Goal: Information Seeking & Learning: Learn about a topic

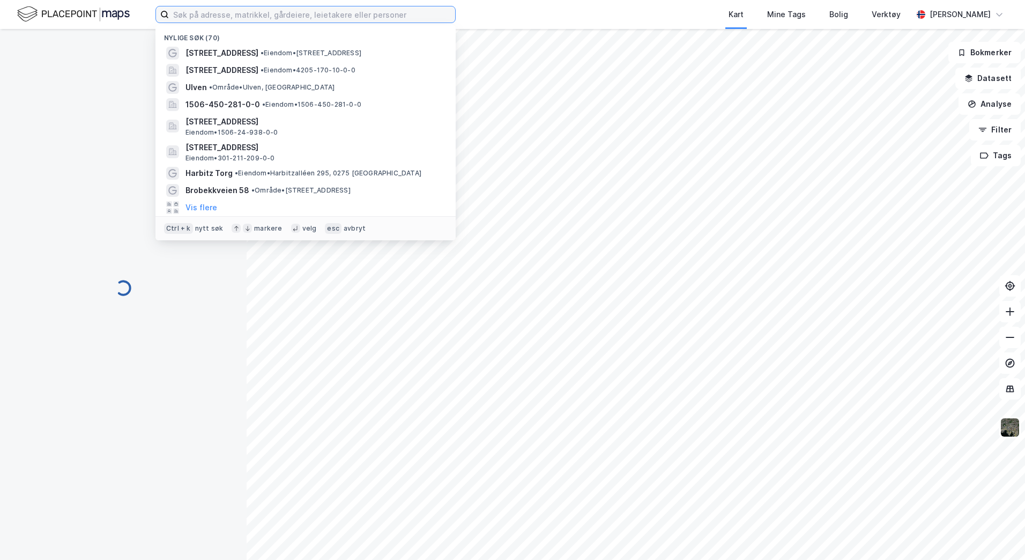
click at [228, 20] on input at bounding box center [312, 14] width 286 height 16
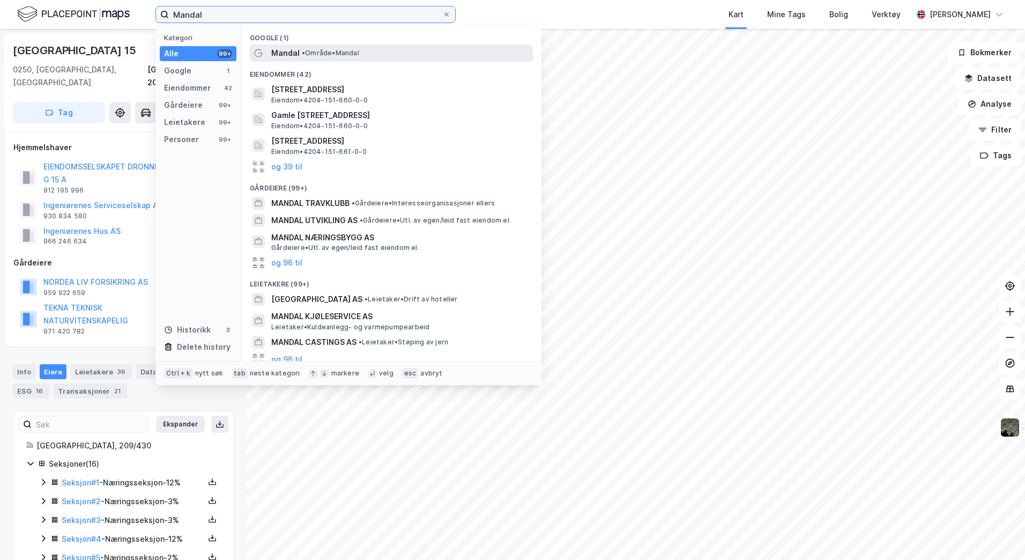
type input "Mandal"
click at [316, 54] on span "• Område • [GEOGRAPHIC_DATA]" at bounding box center [330, 53] width 57 height 9
